Goal: Find specific page/section: Find specific page/section

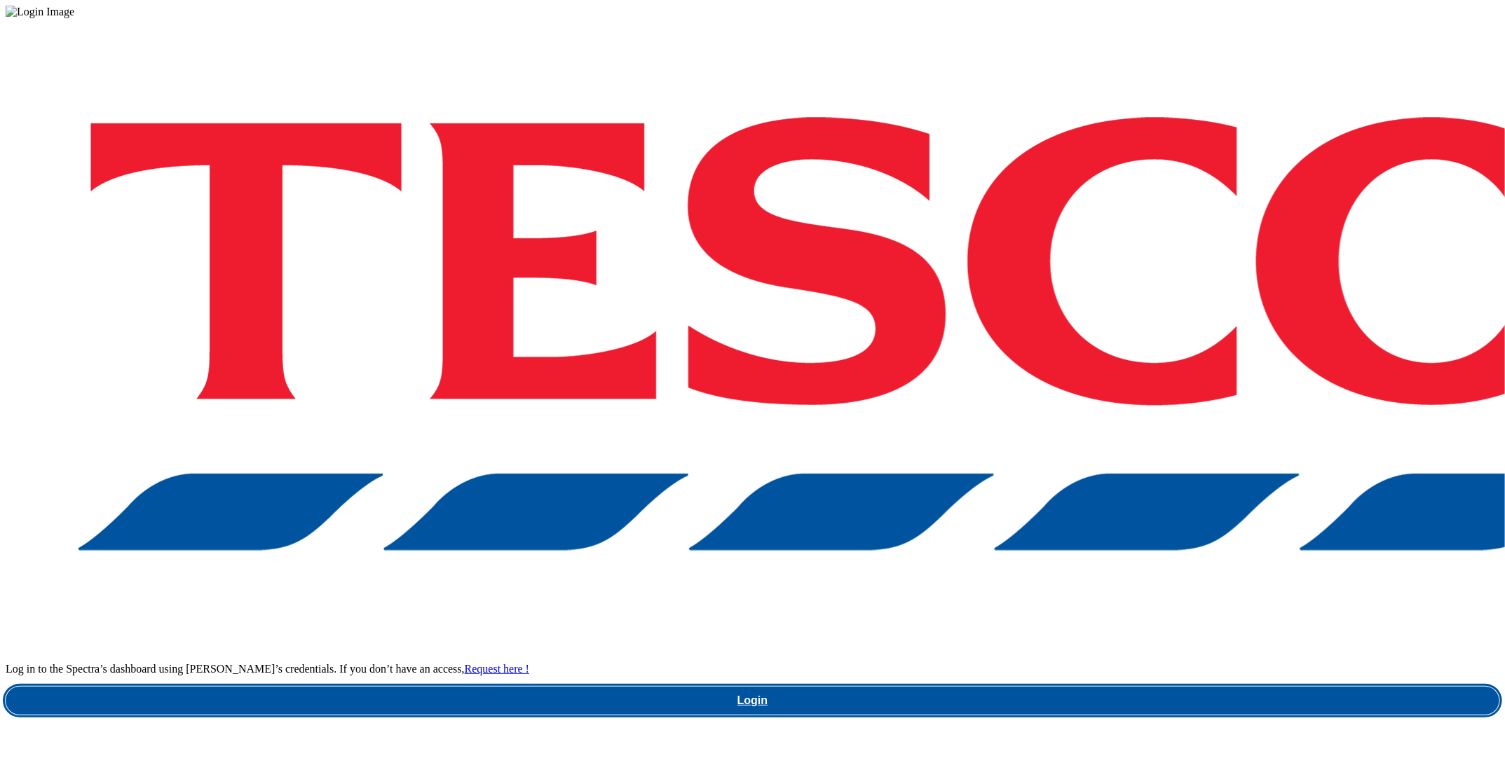
click at [1184, 687] on link "Login" at bounding box center [753, 701] width 1494 height 28
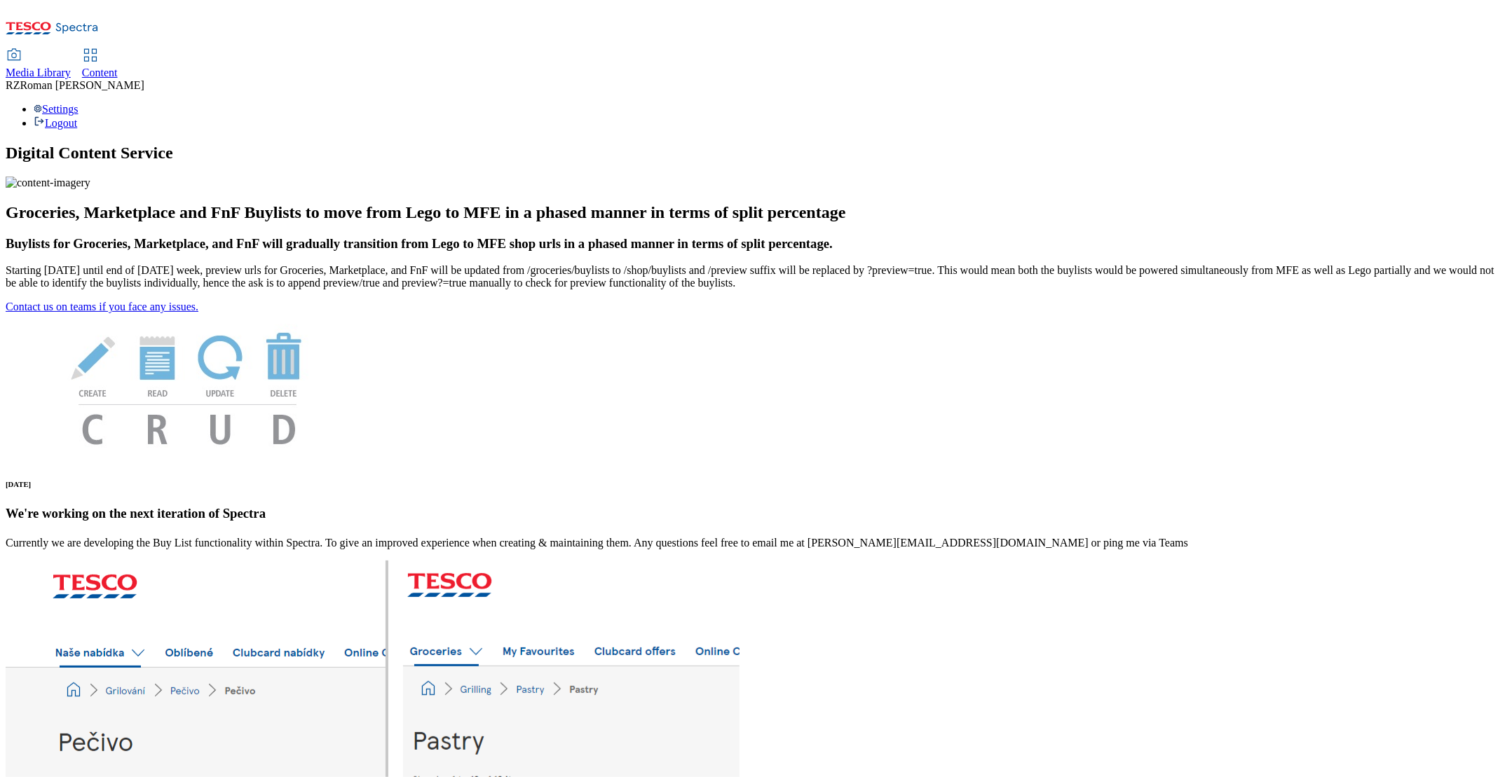
click at [96, 49] on use at bounding box center [90, 55] width 12 height 12
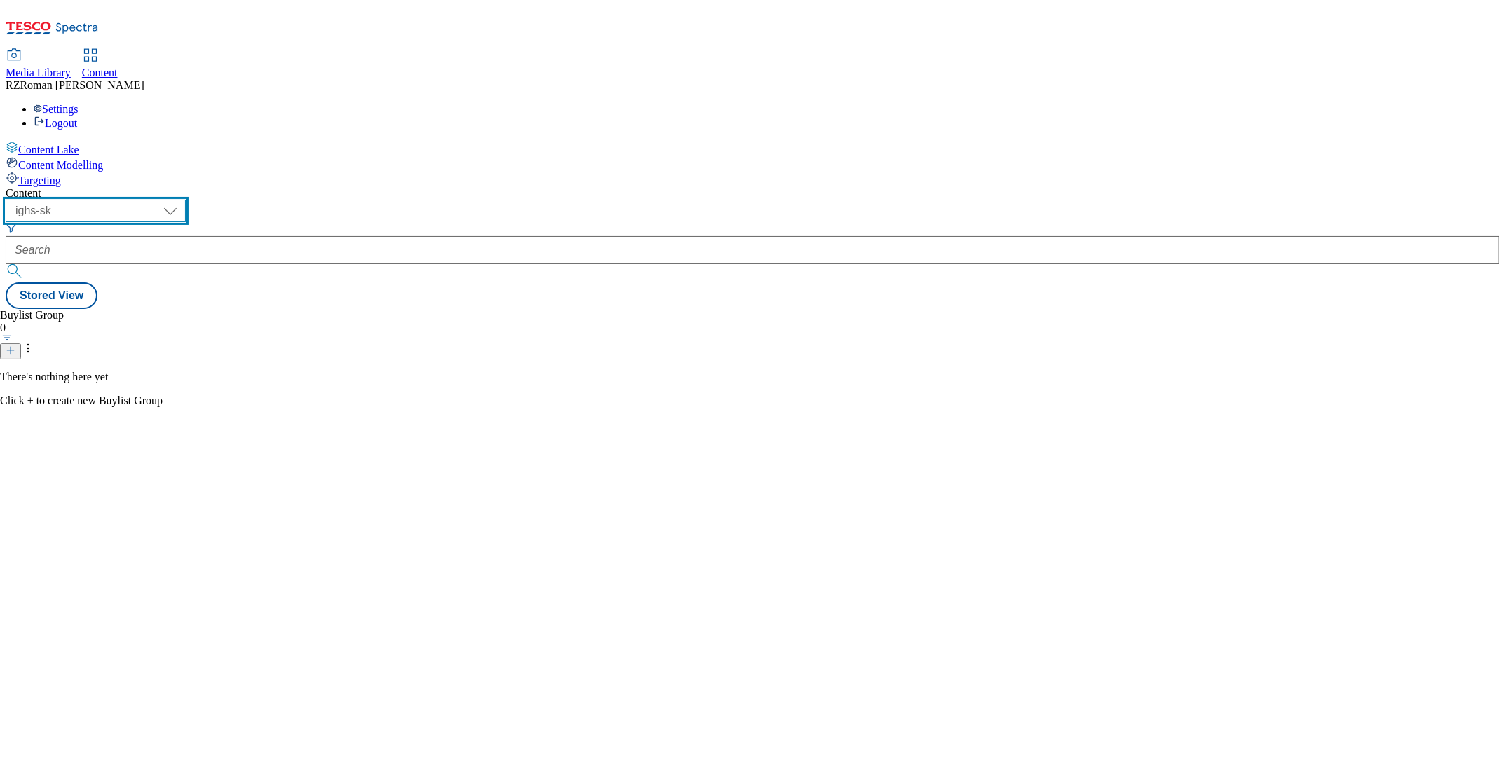
click at [186, 200] on select "ghs-roi ghs-uk ighs-cz ighs-hu ighs-sk" at bounding box center [96, 211] width 180 height 22
click at [182, 200] on select "ghs-roi ghs-uk ighs-cz ighs-hu ighs-sk" at bounding box center [96, 211] width 180 height 22
click at [186, 200] on select "ghs-roi ghs-uk ighs-cz ighs-hu ighs-sk" at bounding box center [96, 211] width 180 height 22
select select "ighs-cz"
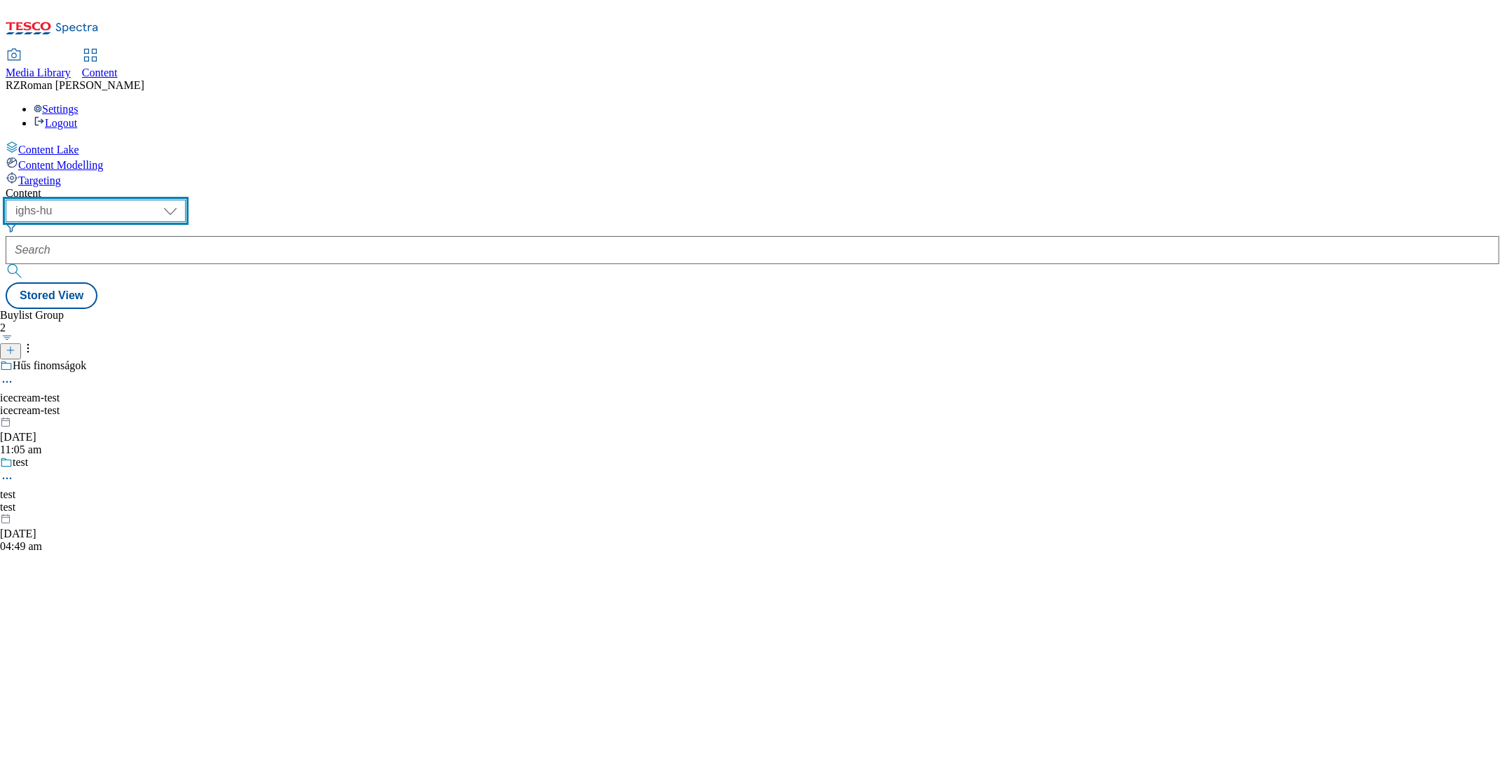
click at [182, 200] on select "ghs-roi ghs-uk ighs-cz ighs-hu ighs-sk" at bounding box center [96, 211] width 180 height 22
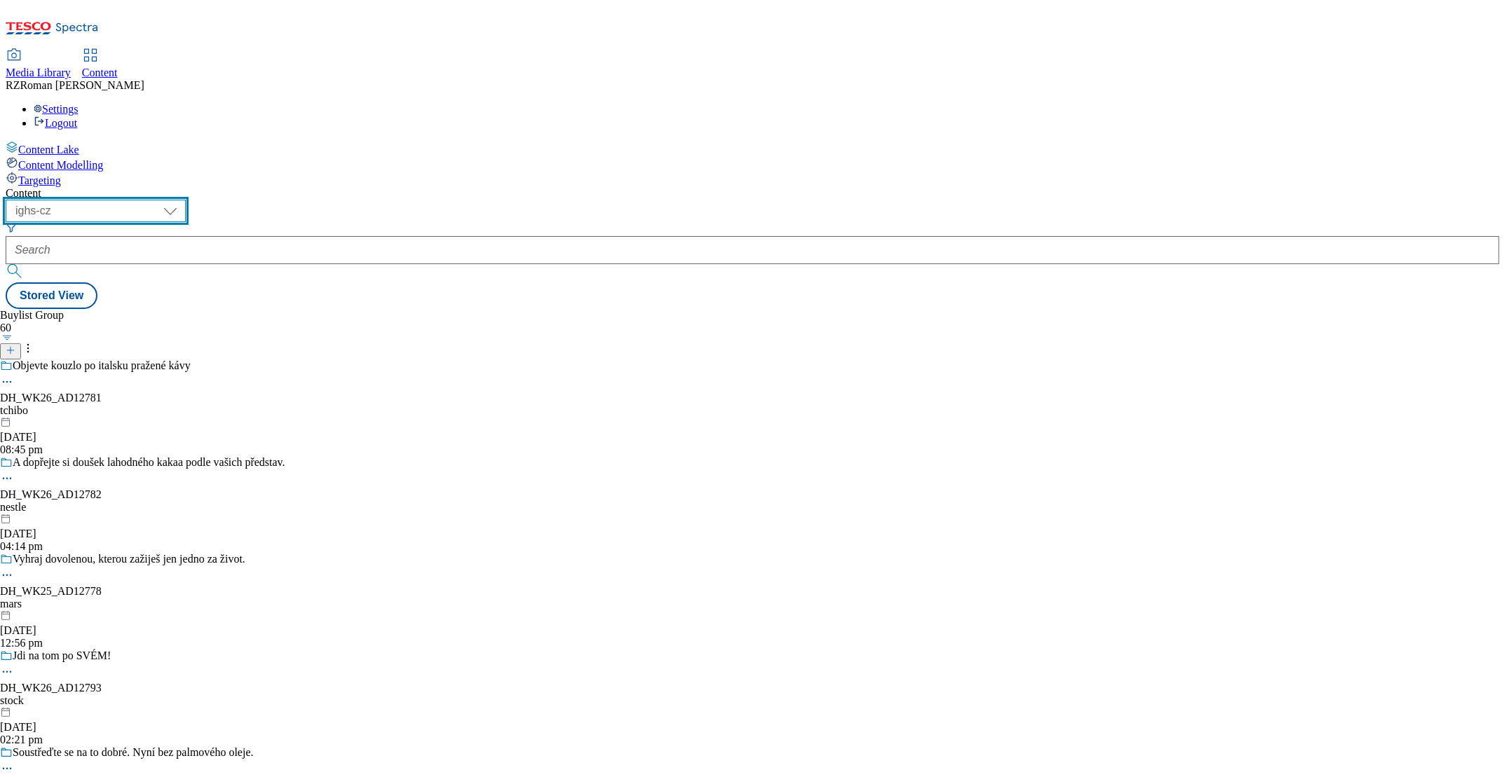
scroll to position [5900, 0]
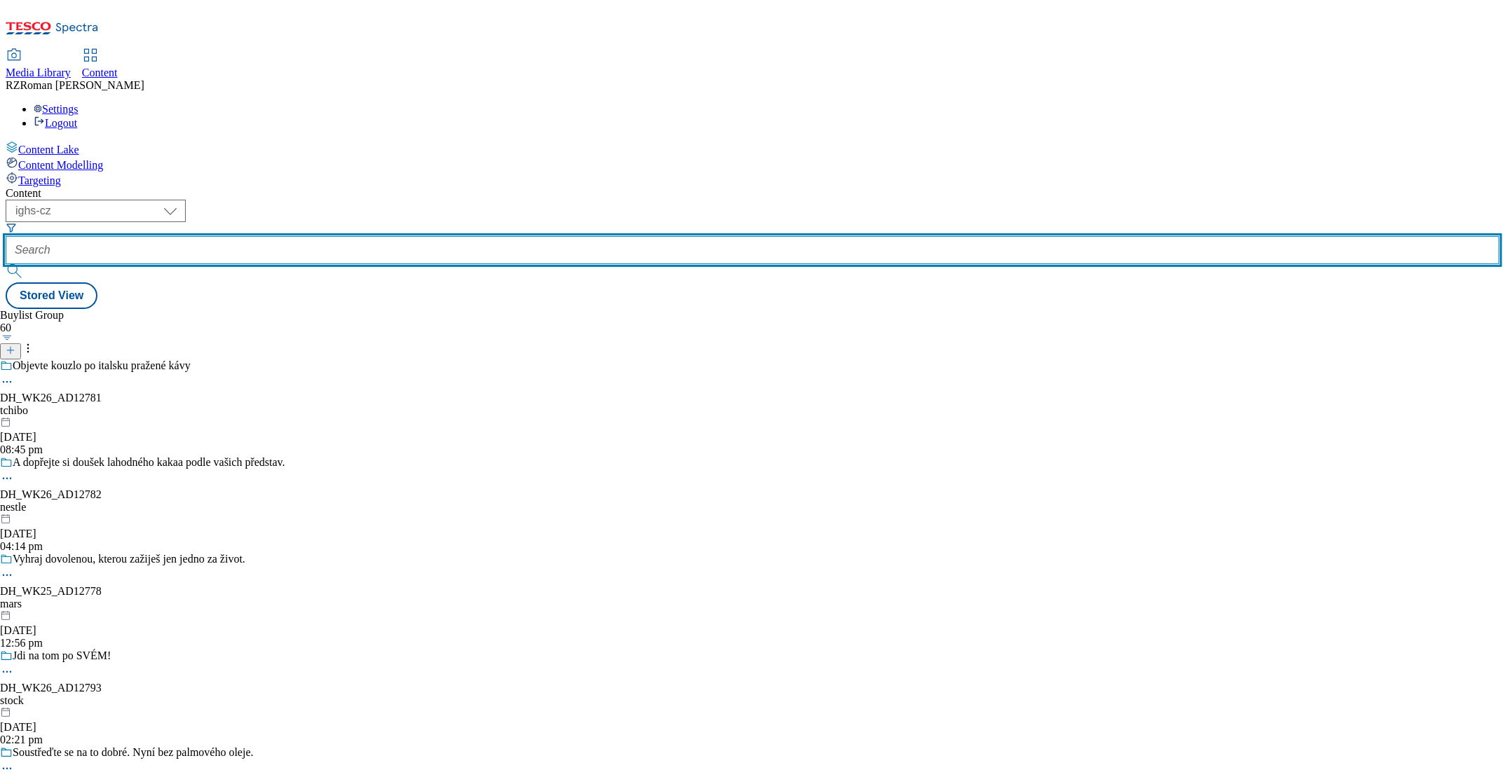
click at [321, 236] on input "text" at bounding box center [753, 250] width 1494 height 28
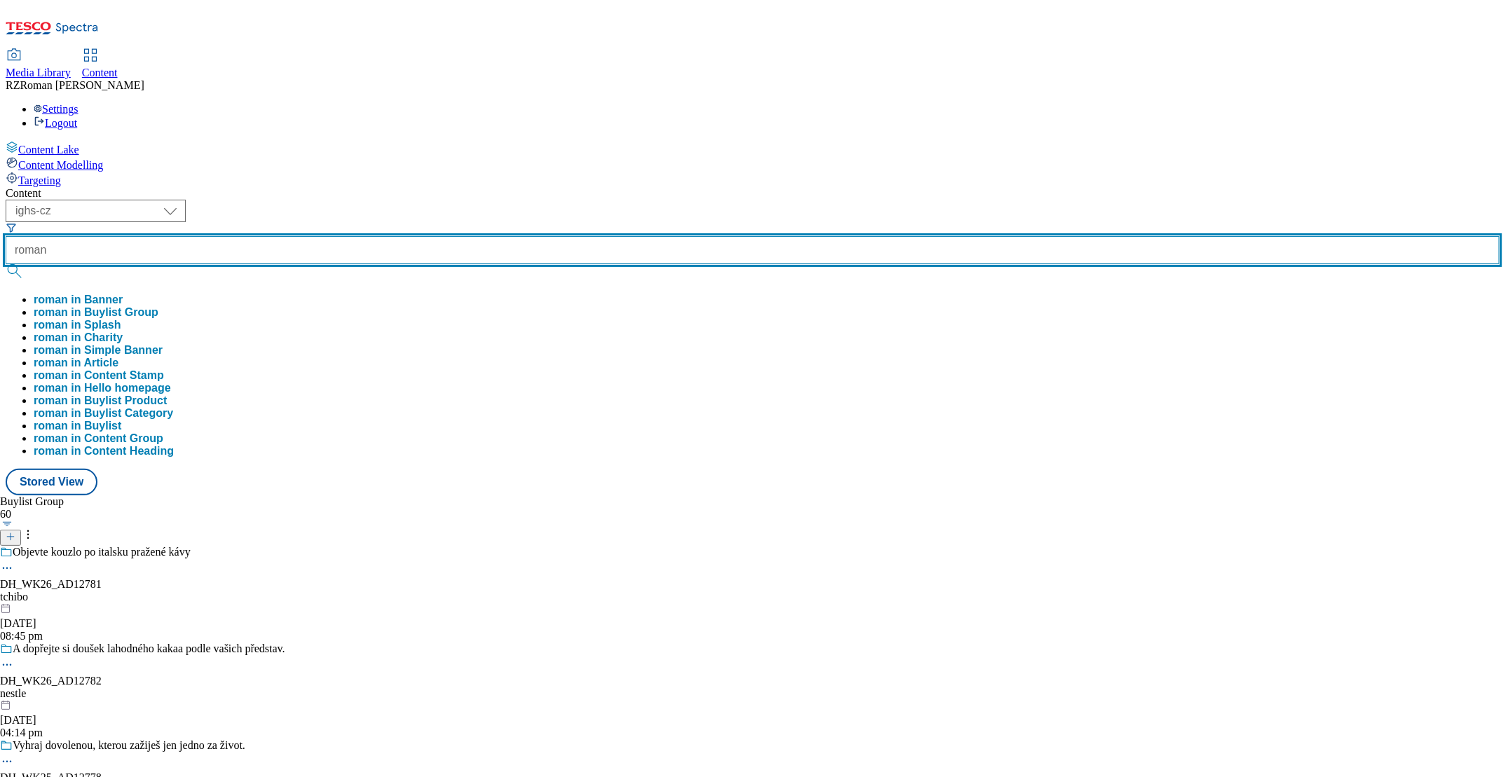
type input "roman"
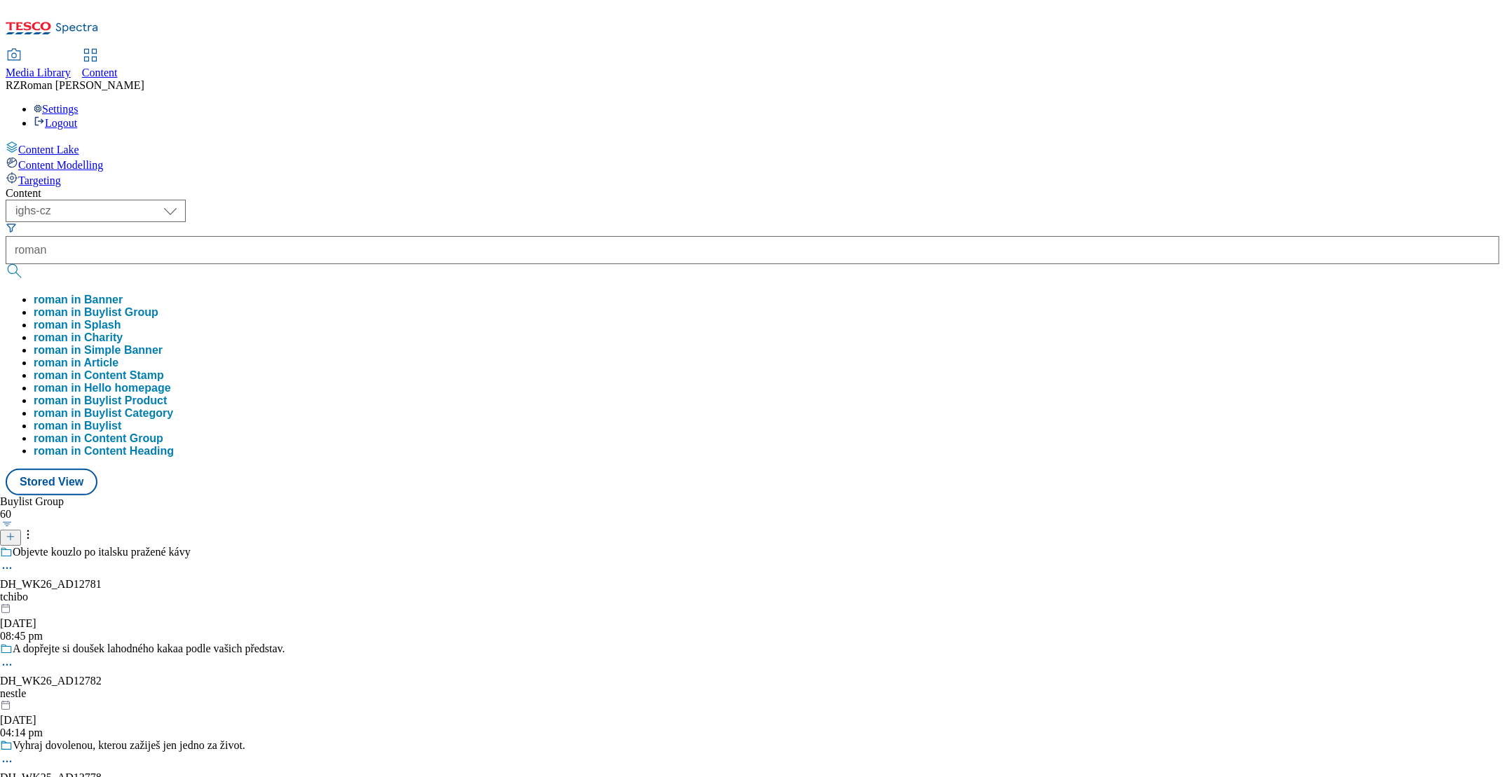
click at [158, 306] on button "roman in Buylist Group" at bounding box center [96, 312] width 125 height 13
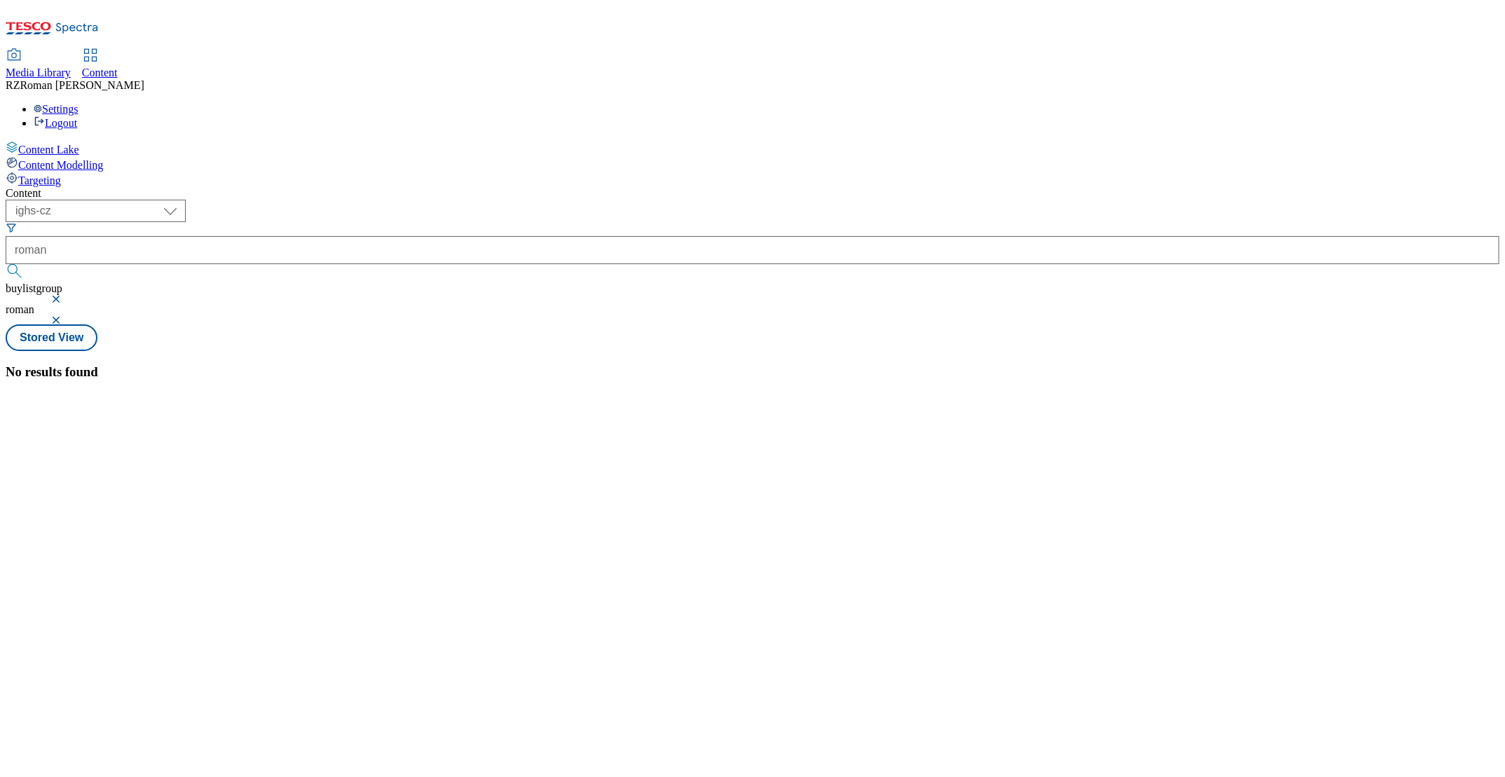
click at [339, 222] on form "roman" at bounding box center [753, 252] width 1494 height 60
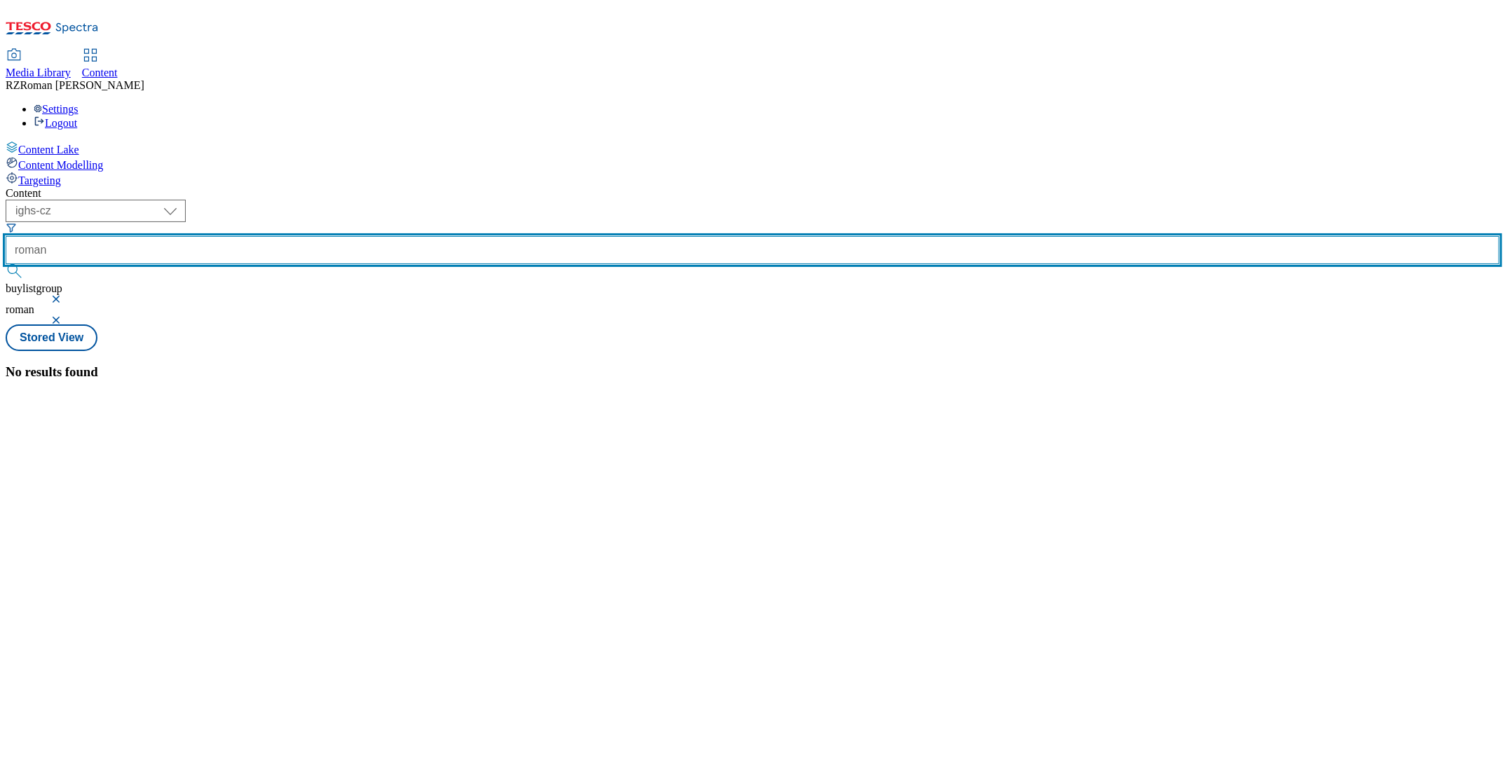
click at [339, 236] on input "roman" at bounding box center [753, 250] width 1494 height 28
click at [6, 264] on button "submit" at bounding box center [16, 271] width 20 height 14
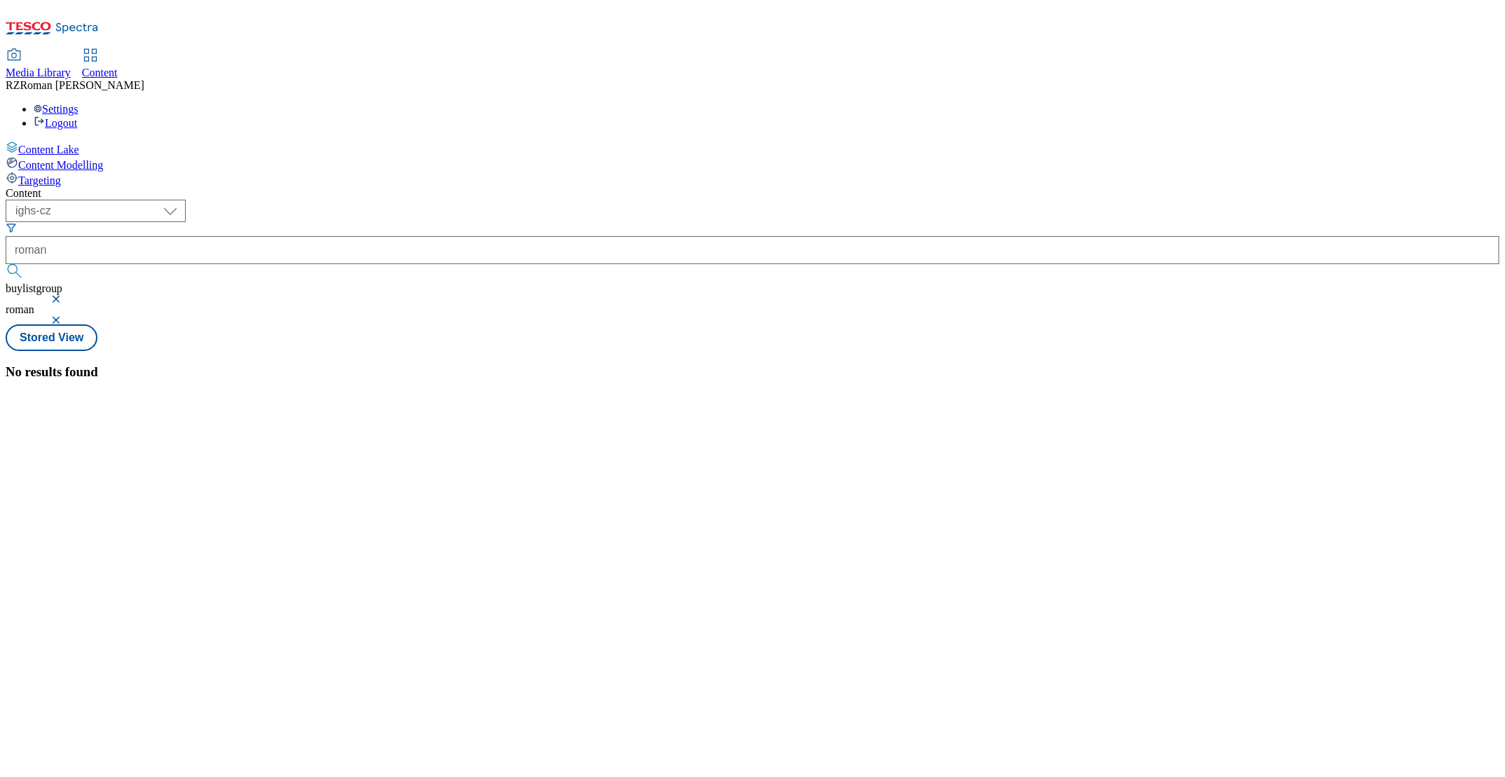
click at [64, 295] on button "button" at bounding box center [57, 299] width 14 height 8
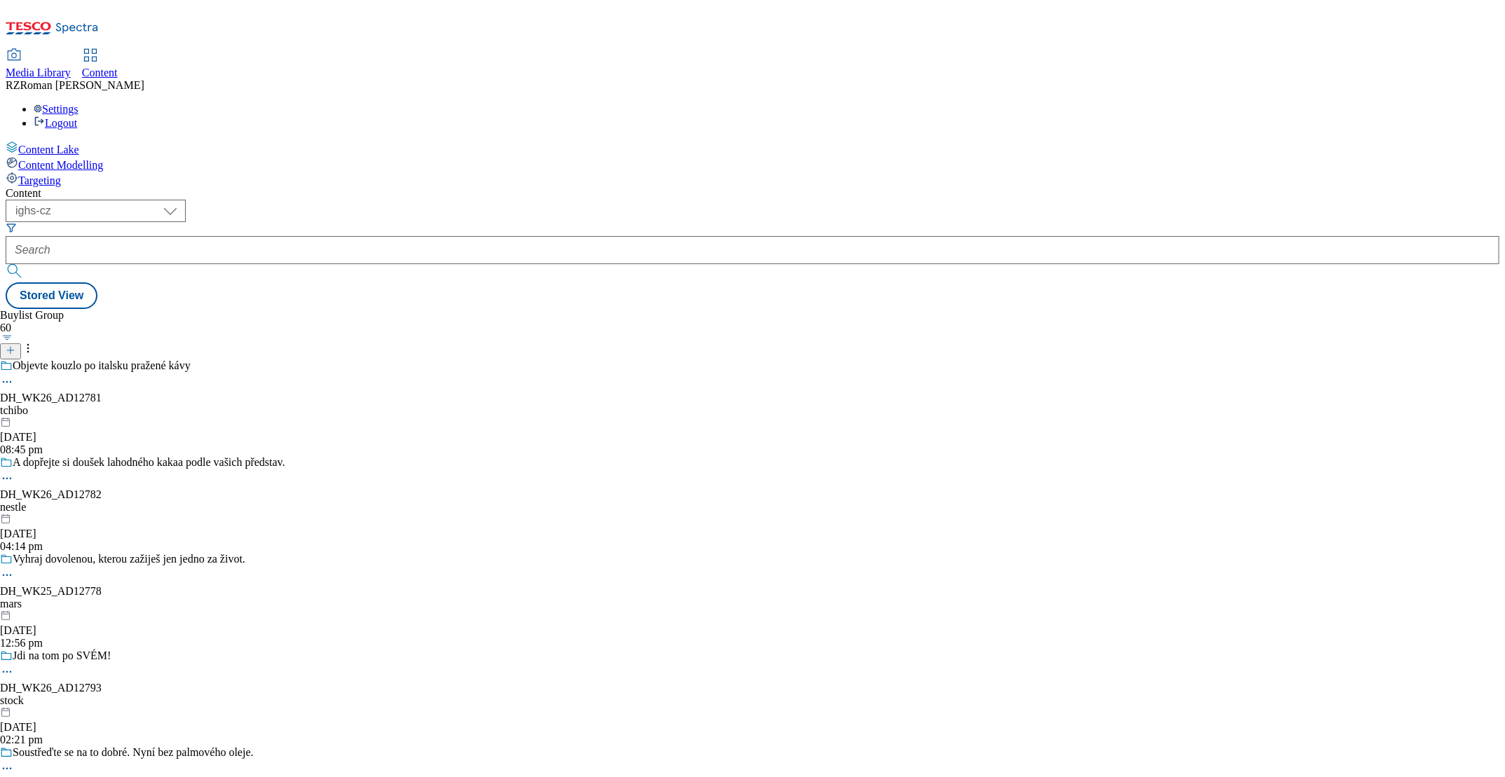
scroll to position [8220, 0]
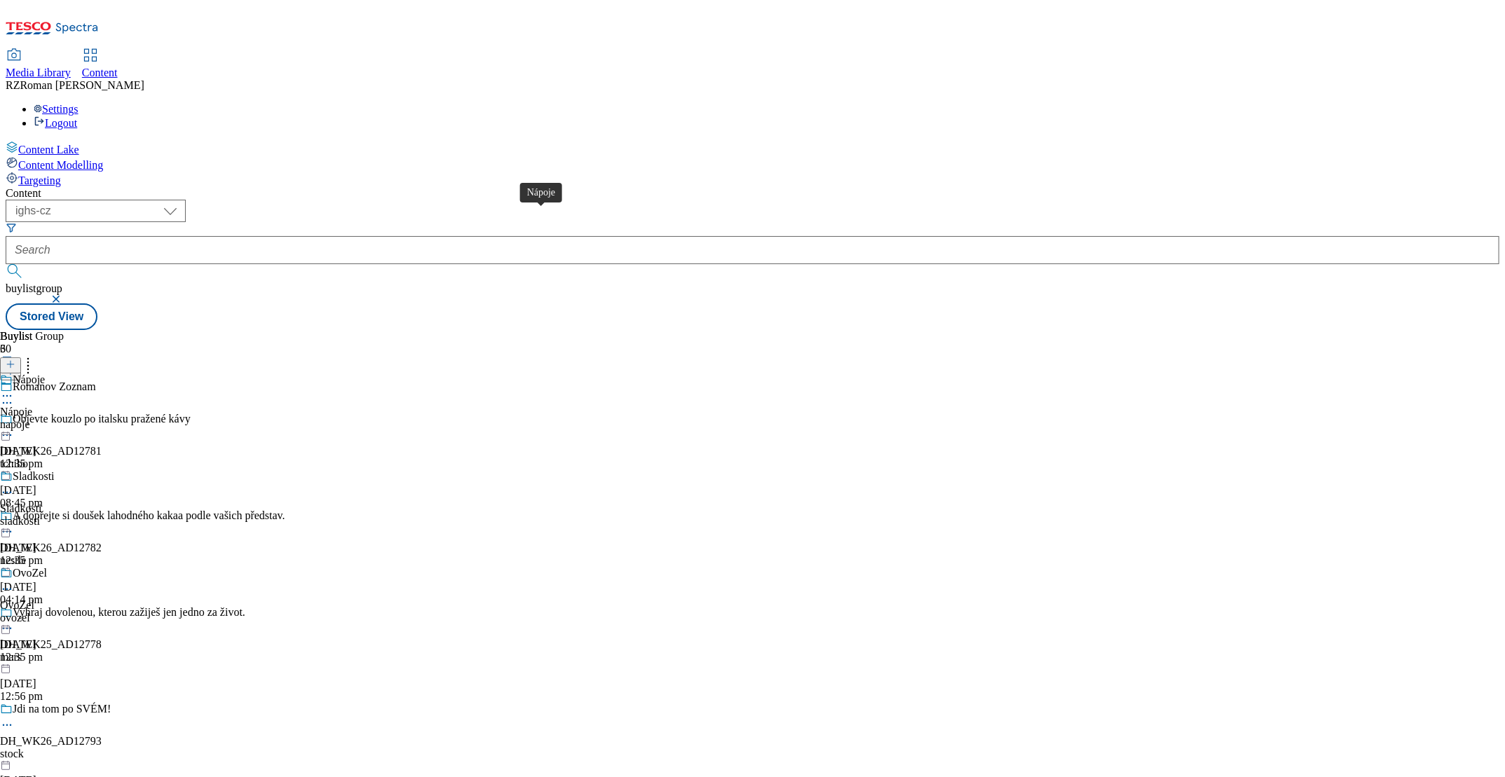
click at [45, 374] on span "Nápoje" at bounding box center [29, 381] width 32 height 15
click at [55, 503] on div "Sladkosti" at bounding box center [34, 509] width 42 height 13
click at [47, 599] on div "OvoZel" at bounding box center [30, 605] width 34 height 13
